Goal: Task Accomplishment & Management: Manage account settings

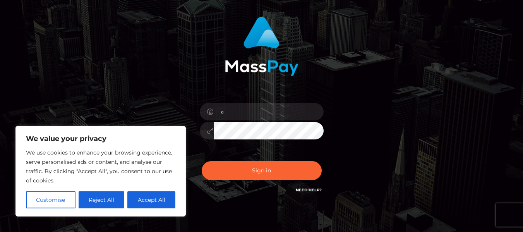
scroll to position [47, 0]
type input "[EMAIL_ADDRESS][DOMAIN_NAME]"
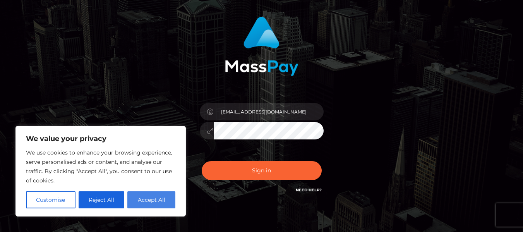
click at [170, 205] on button "Accept All" at bounding box center [151, 199] width 48 height 17
checkbox input "true"
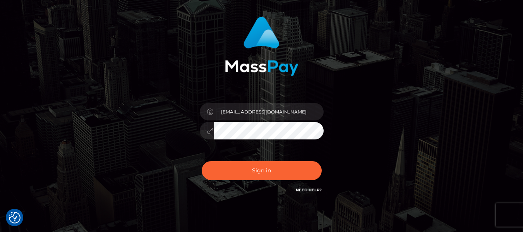
scroll to position [81, 0]
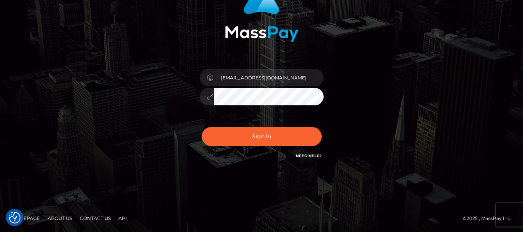
click at [307, 153] on link "Need Help?" at bounding box center [309, 155] width 26 height 5
click at [301, 155] on link "Need Help?" at bounding box center [309, 155] width 26 height 5
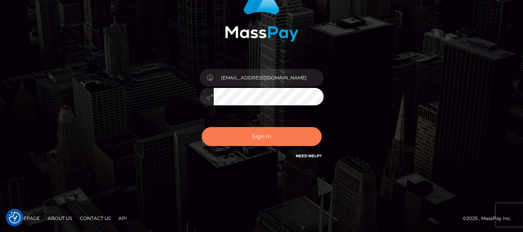
click at [242, 140] on button "Sign in" at bounding box center [262, 136] width 120 height 19
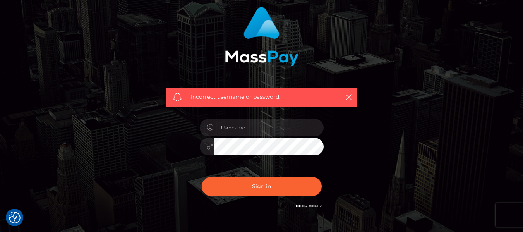
scroll to position [58, 0]
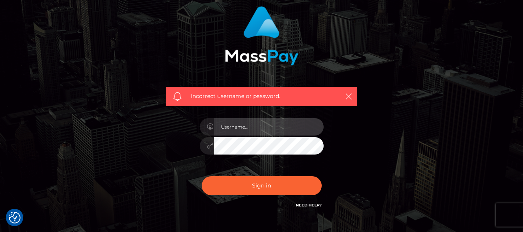
click at [244, 127] on input "text" at bounding box center [269, 126] width 110 height 17
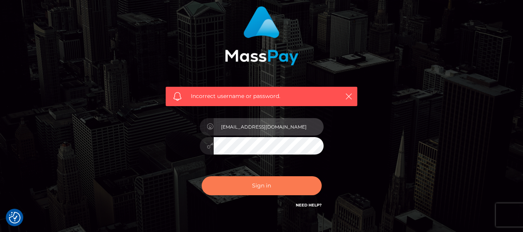
type input "[EMAIL_ADDRESS][DOMAIN_NAME]"
click at [236, 182] on button "Sign in" at bounding box center [262, 185] width 120 height 19
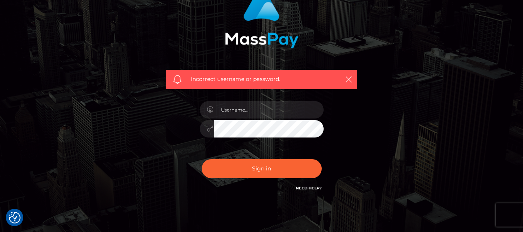
scroll to position [107, 0]
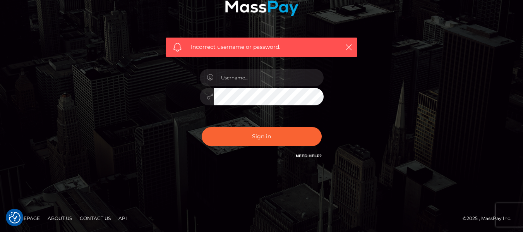
click at [311, 155] on link "Need Help?" at bounding box center [309, 155] width 26 height 5
click at [242, 77] on input "text" at bounding box center [269, 77] width 110 height 17
type input "[EMAIL_ADDRESS][DOMAIN_NAME]"
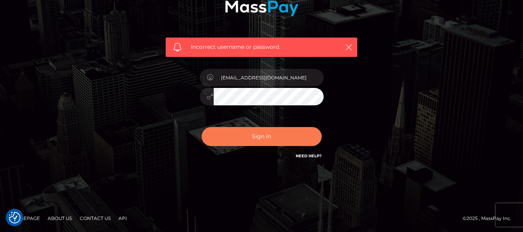
click at [256, 135] on button "Sign in" at bounding box center [262, 136] width 120 height 19
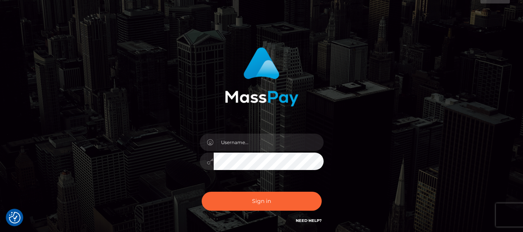
scroll to position [17, 0]
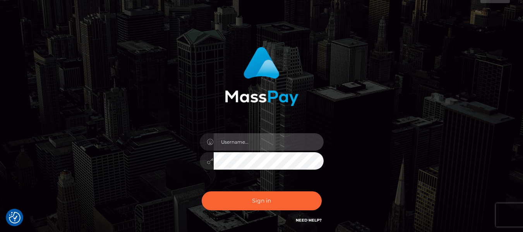
click at [240, 141] on input "text" at bounding box center [269, 141] width 110 height 17
click at [266, 142] on input "alexisraines08@g,=mail.com" at bounding box center [269, 141] width 110 height 17
type input "[EMAIL_ADDRESS][DOMAIN_NAME]"
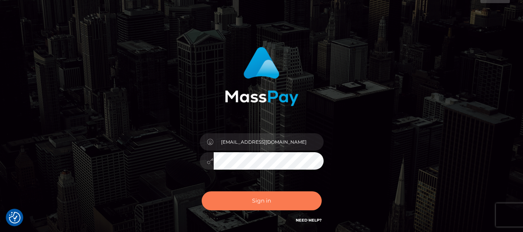
click at [260, 196] on button "Sign in" at bounding box center [262, 200] width 120 height 19
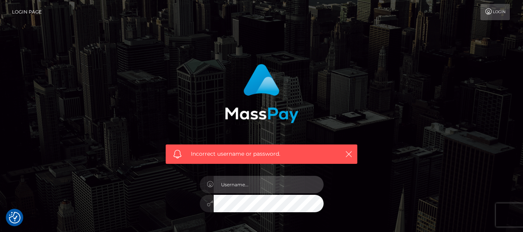
click at [234, 188] on input "text" at bounding box center [269, 184] width 110 height 17
type input "A"
type input "alexisraines08@gmail.com"
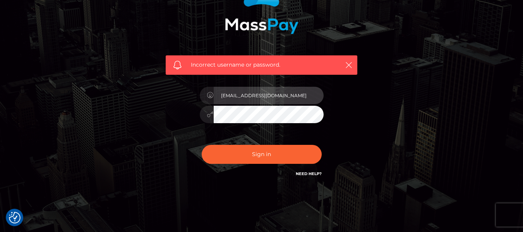
scroll to position [106, 0]
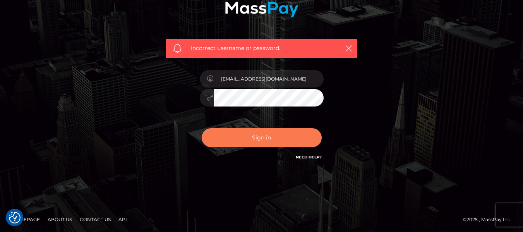
click at [252, 139] on button "Sign in" at bounding box center [262, 137] width 120 height 19
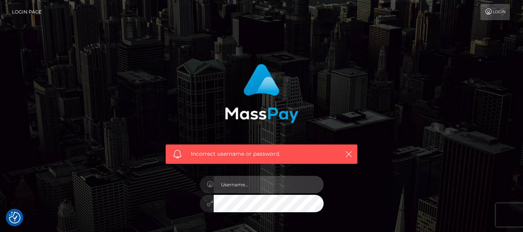
click at [233, 188] on input "text" at bounding box center [269, 184] width 110 height 17
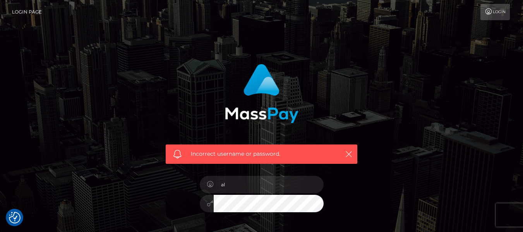
type input "alexisraines08@gmail.com"
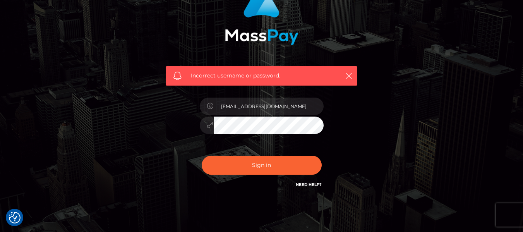
scroll to position [83, 0]
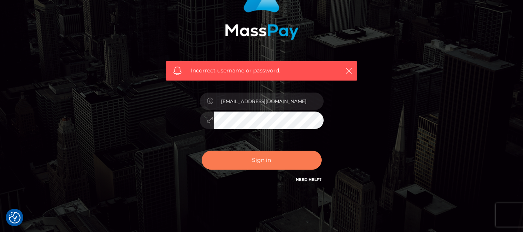
click at [269, 159] on button "Sign in" at bounding box center [262, 160] width 120 height 19
